Goal: Transaction & Acquisition: Purchase product/service

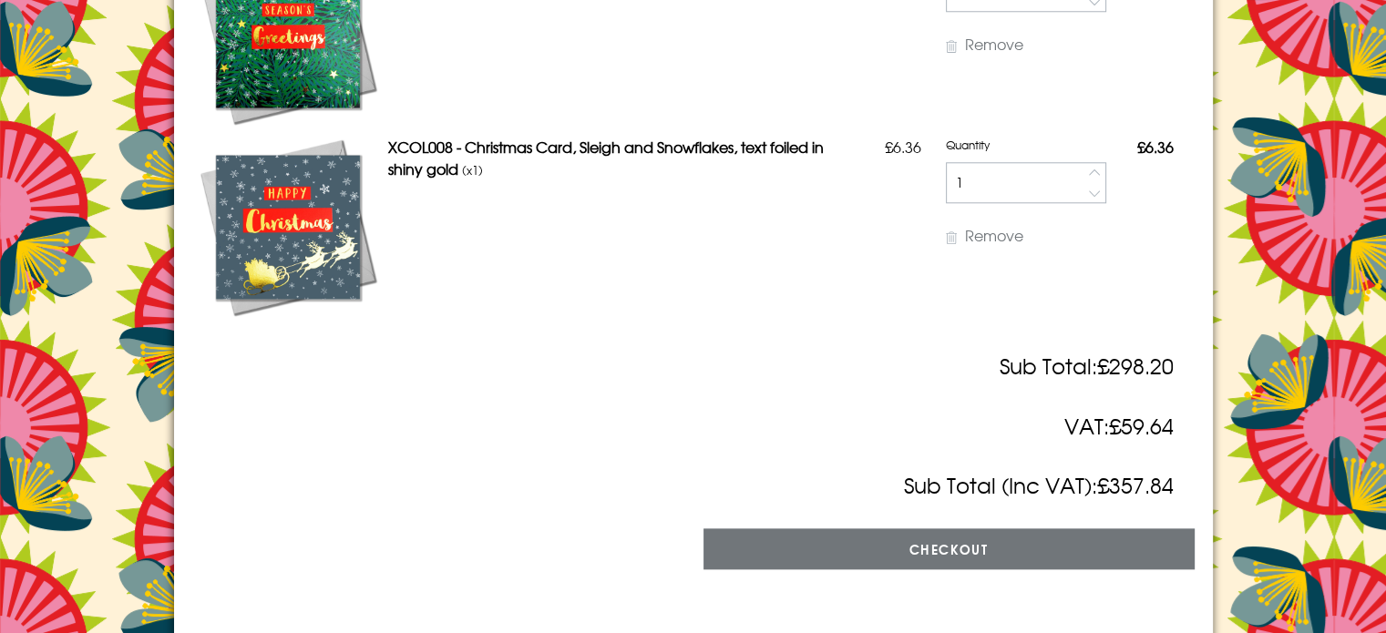
scroll to position [9350, 0]
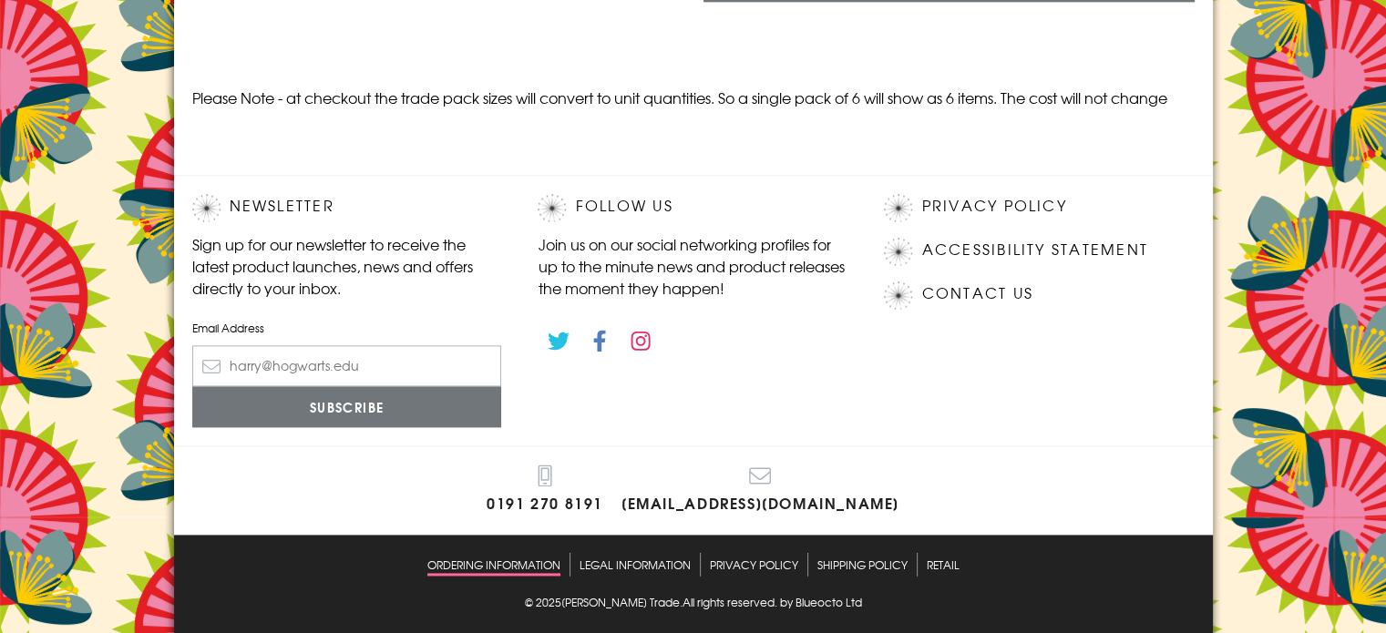
click at [507, 561] on link "Ordering Information" at bounding box center [493, 564] width 133 height 23
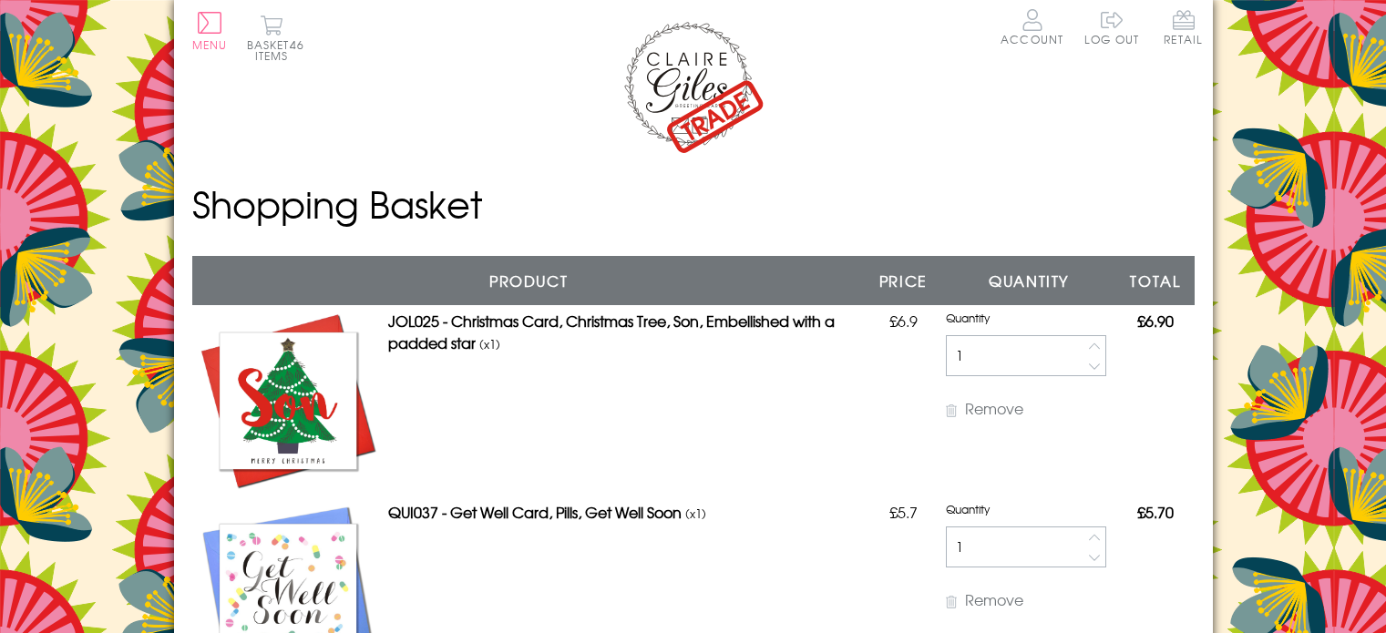
scroll to position [8796, 0]
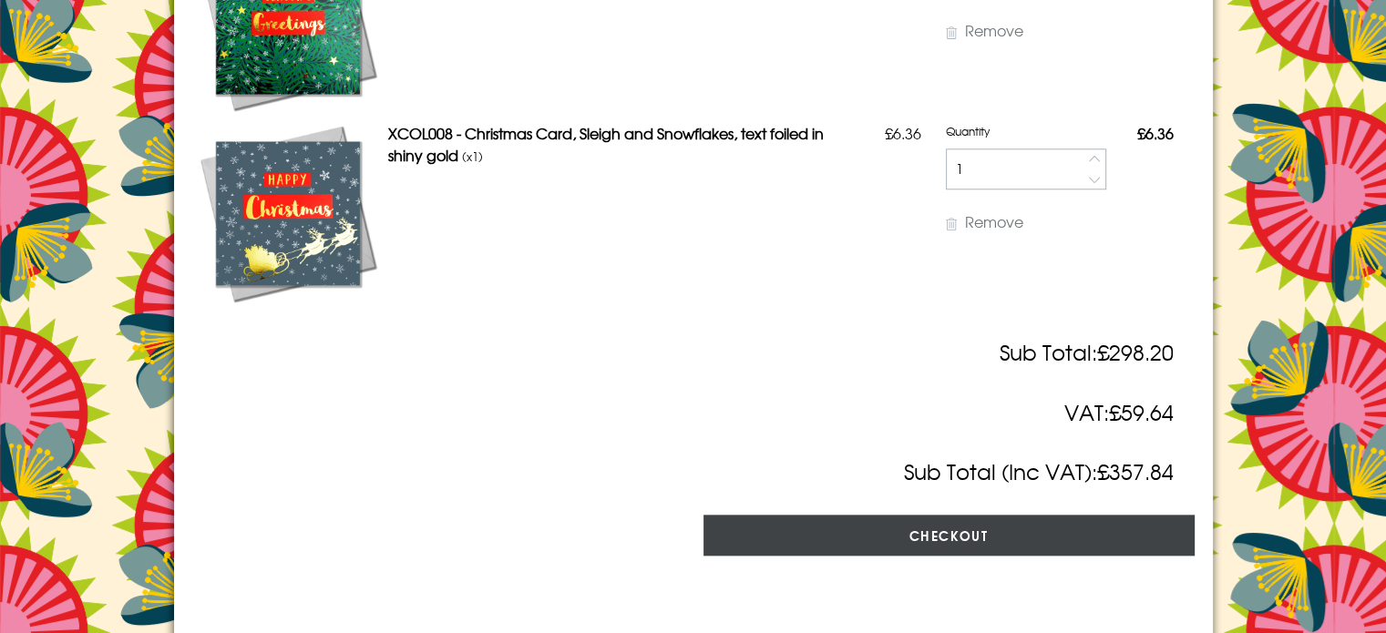
click at [933, 530] on input "Checkout" at bounding box center [949, 535] width 491 height 41
